Goal: Task Accomplishment & Management: Use online tool/utility

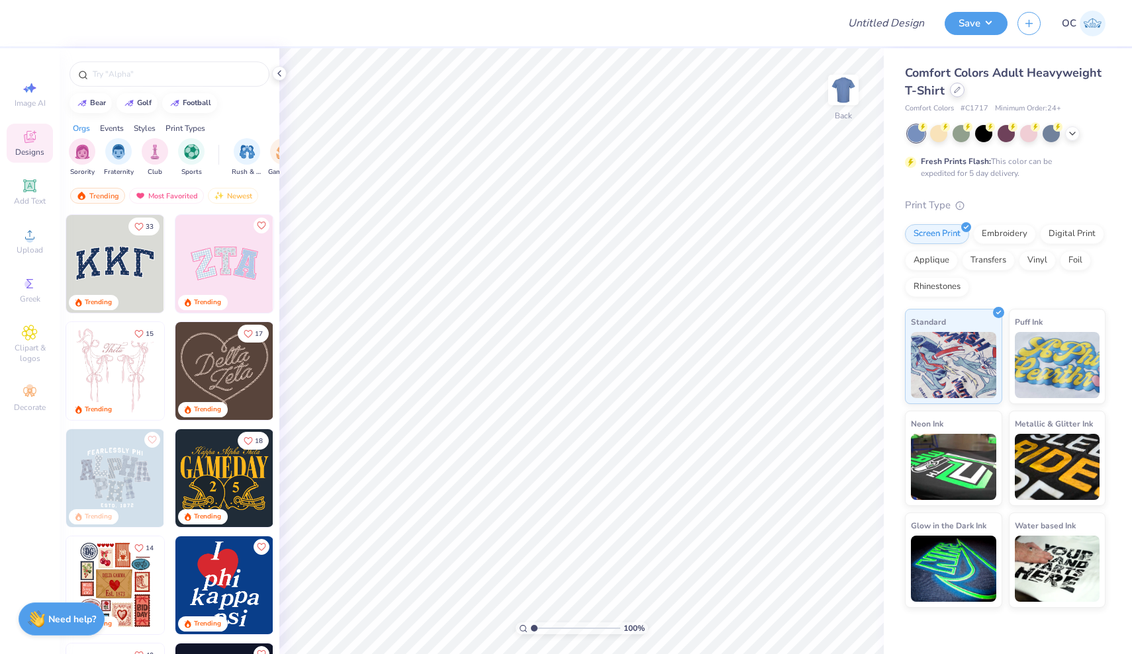
click at [956, 95] on div at bounding box center [957, 90] width 15 height 15
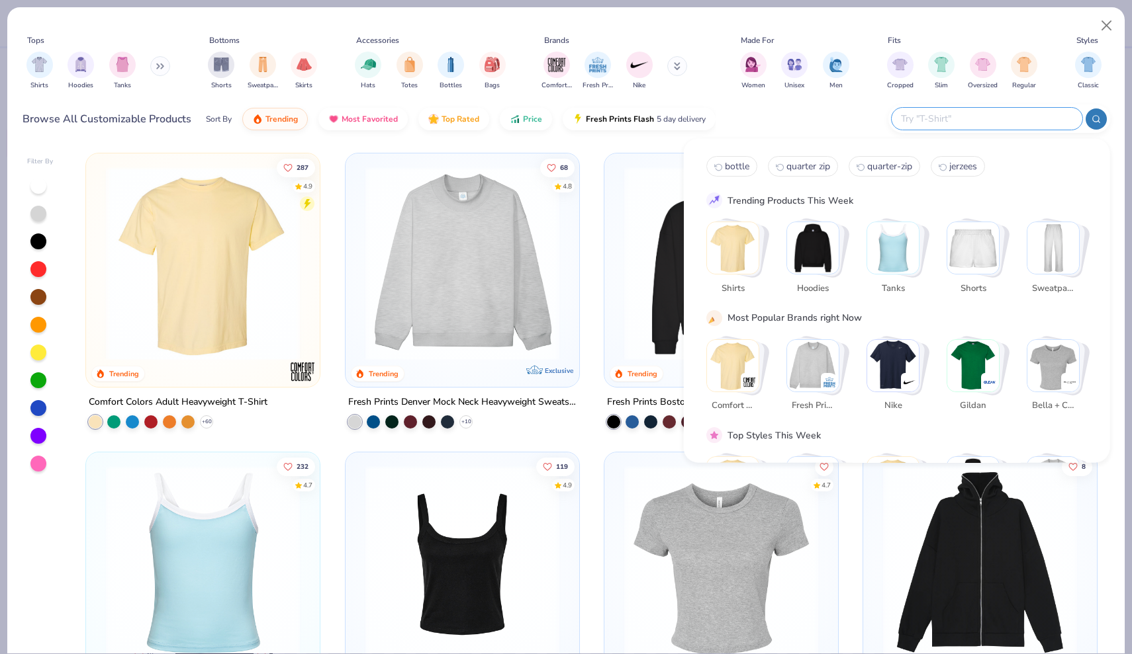
click at [993, 126] on input "text" at bounding box center [985, 118] width 173 height 15
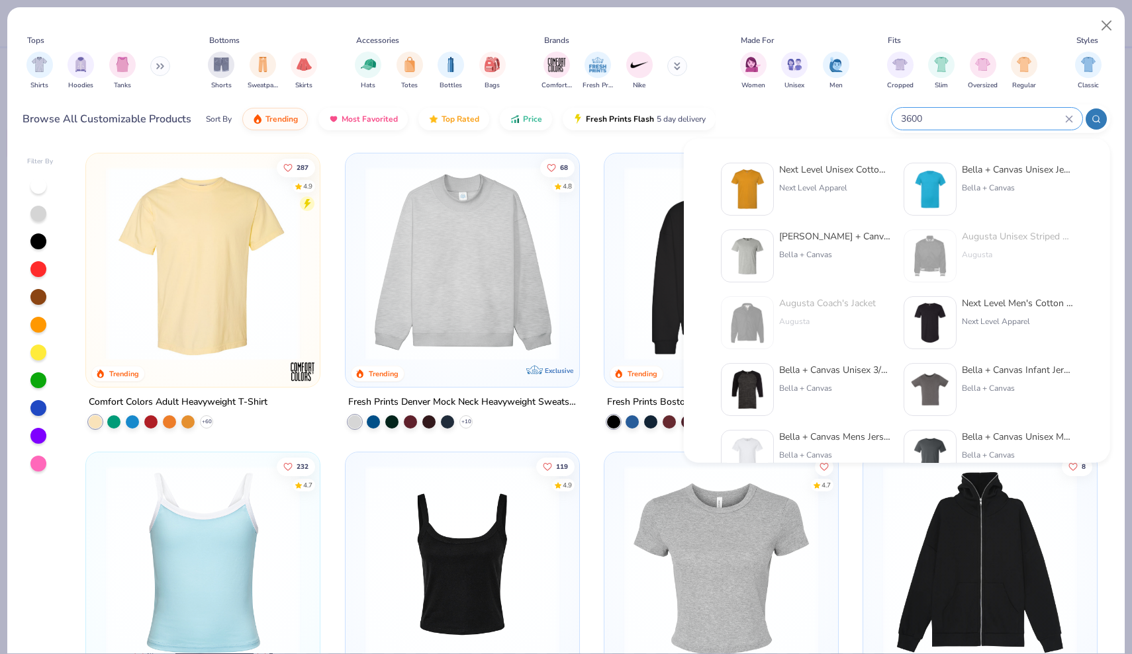
type input "3600"
click at [844, 169] on div "Next Level Unisex Cotton T-Shirt" at bounding box center [834, 170] width 111 height 14
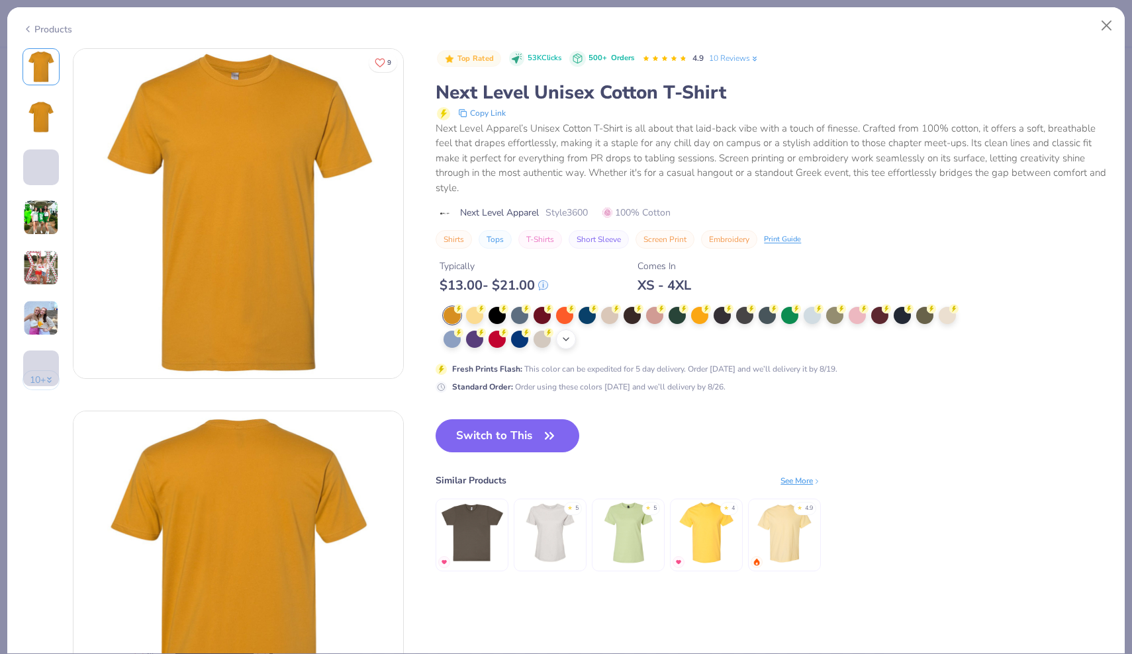
click at [572, 339] on div "+ 15" at bounding box center [566, 340] width 20 height 20
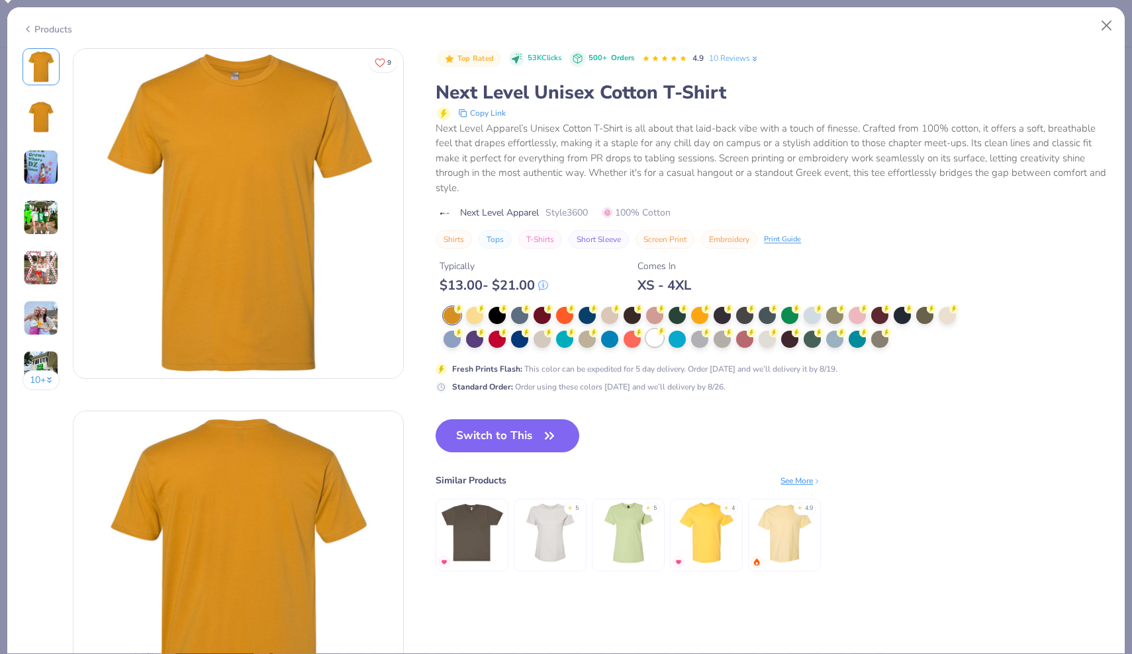
click at [656, 337] on div at bounding box center [654, 338] width 17 height 17
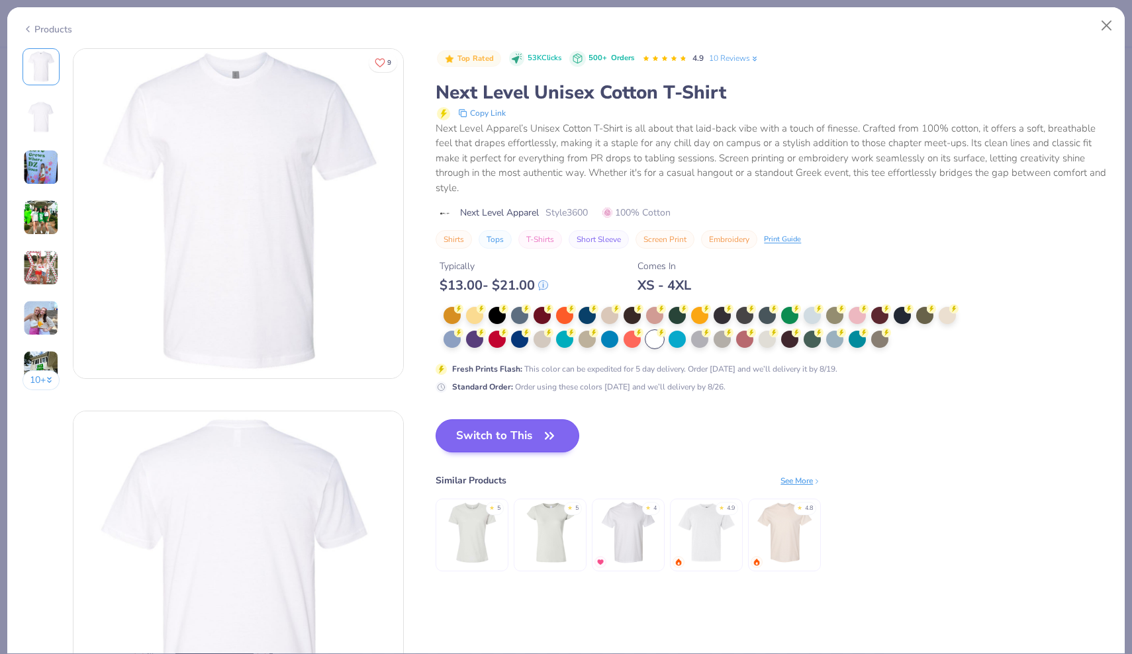
click at [482, 439] on button "Switch to This" at bounding box center [507, 436] width 144 height 33
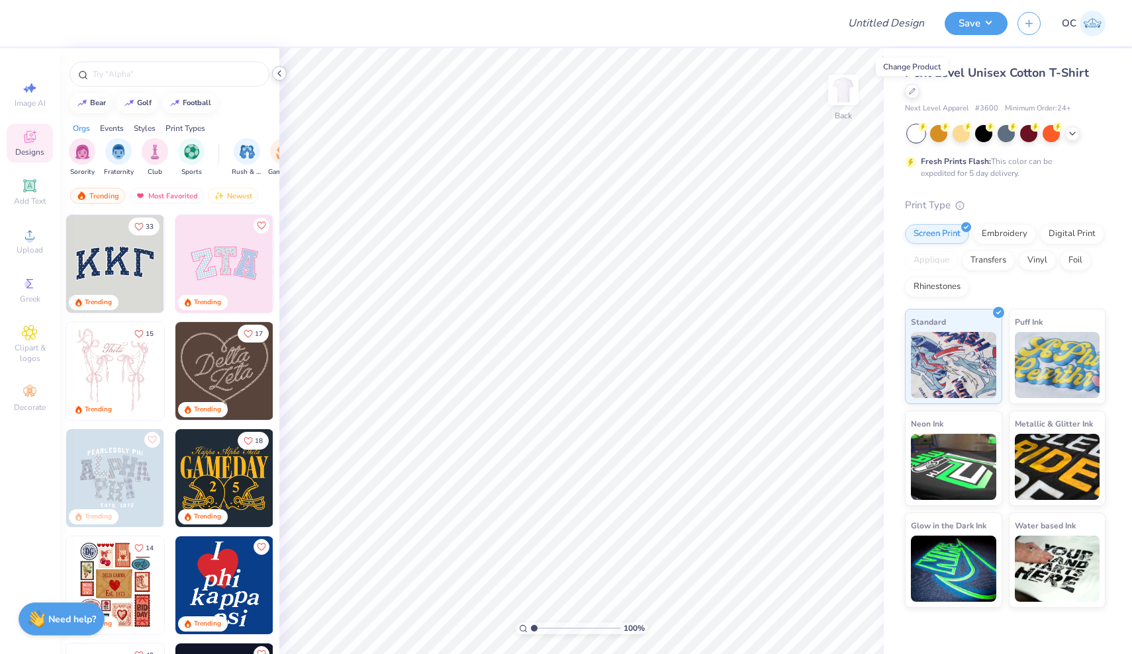
click at [280, 74] on icon at bounding box center [279, 73] width 11 height 11
